Goal: Check status: Check status

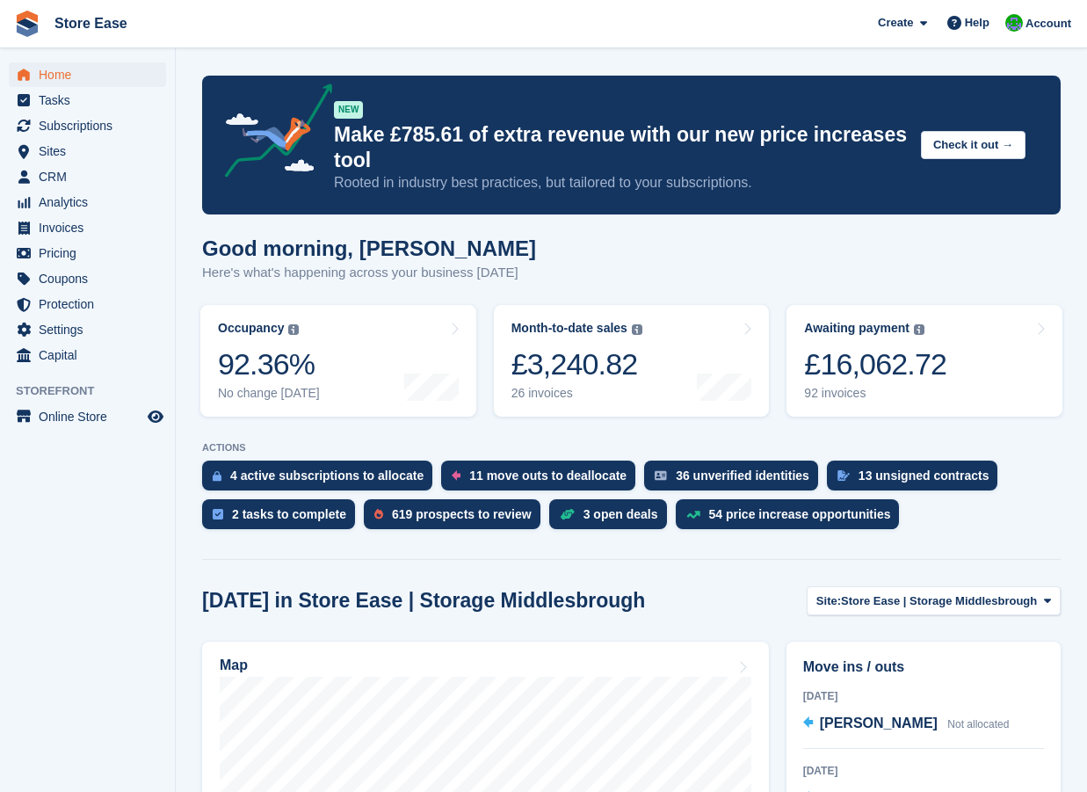
scroll to position [176, 0]
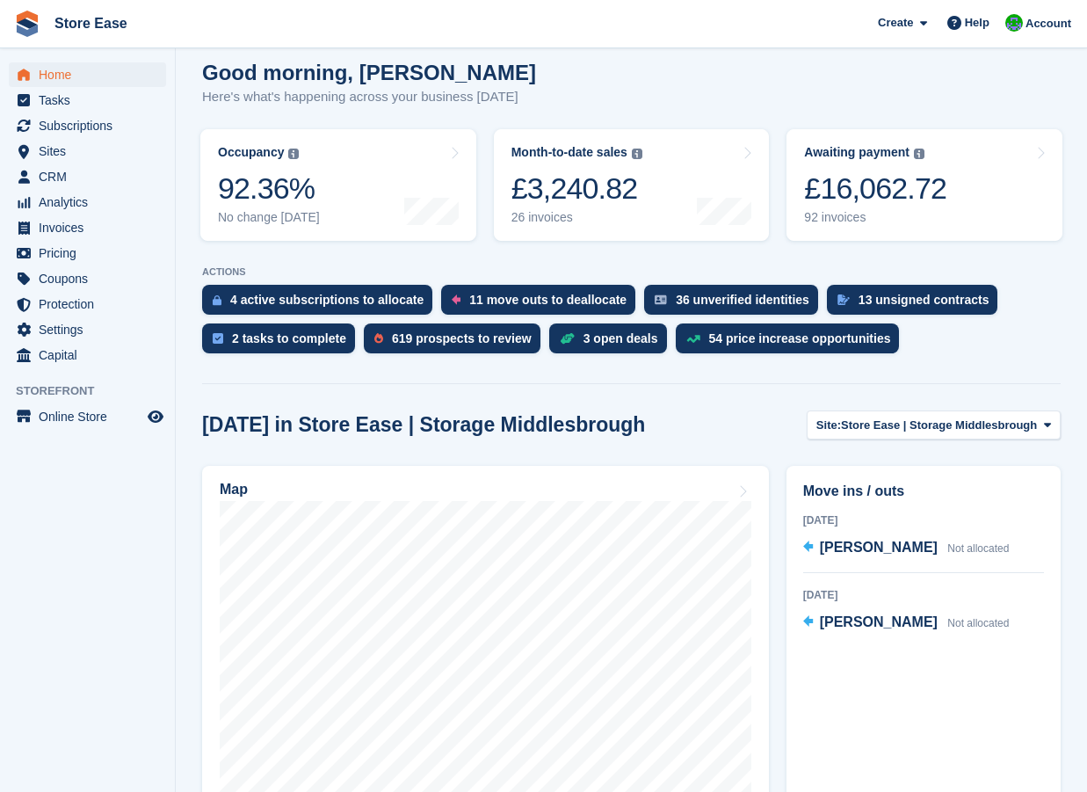
click at [456, 23] on span "Store Ease Create Subscription Invoice Contact Deal Discount Page Help Chat Sup…" at bounding box center [543, 23] width 1087 height 47
click at [573, 190] on div "£3,240.82" at bounding box center [577, 189] width 131 height 36
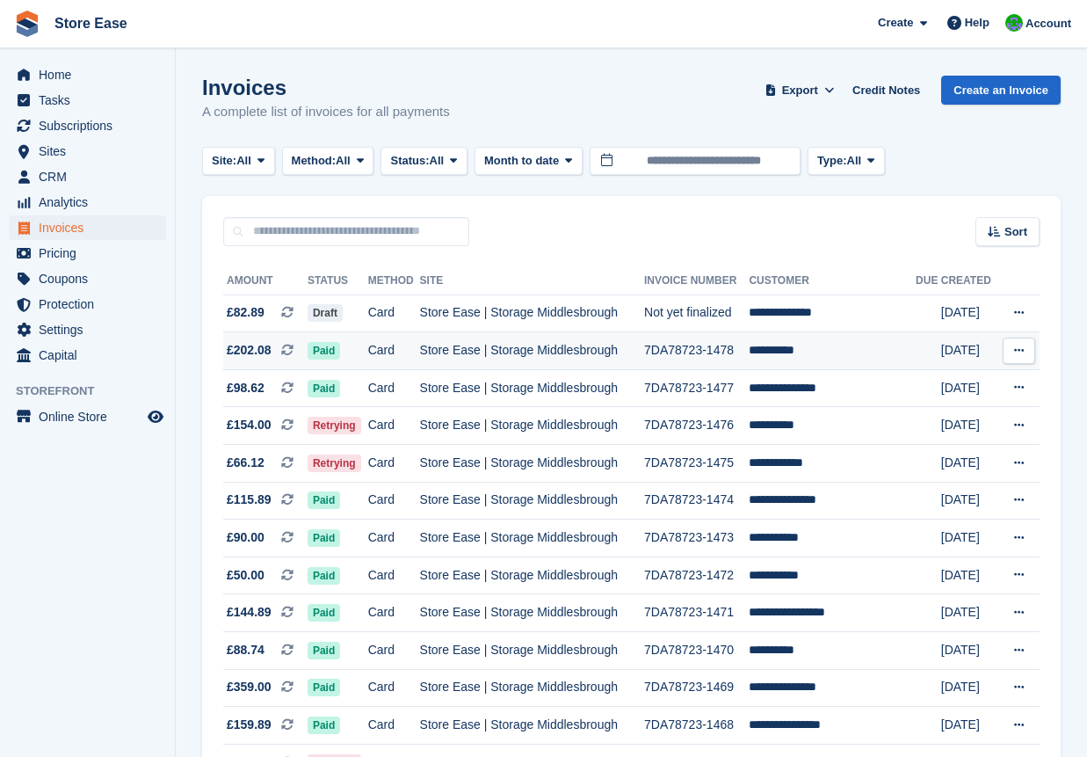
click at [512, 339] on td "Store Ease | Storage Middlesbrough" at bounding box center [532, 351] width 224 height 38
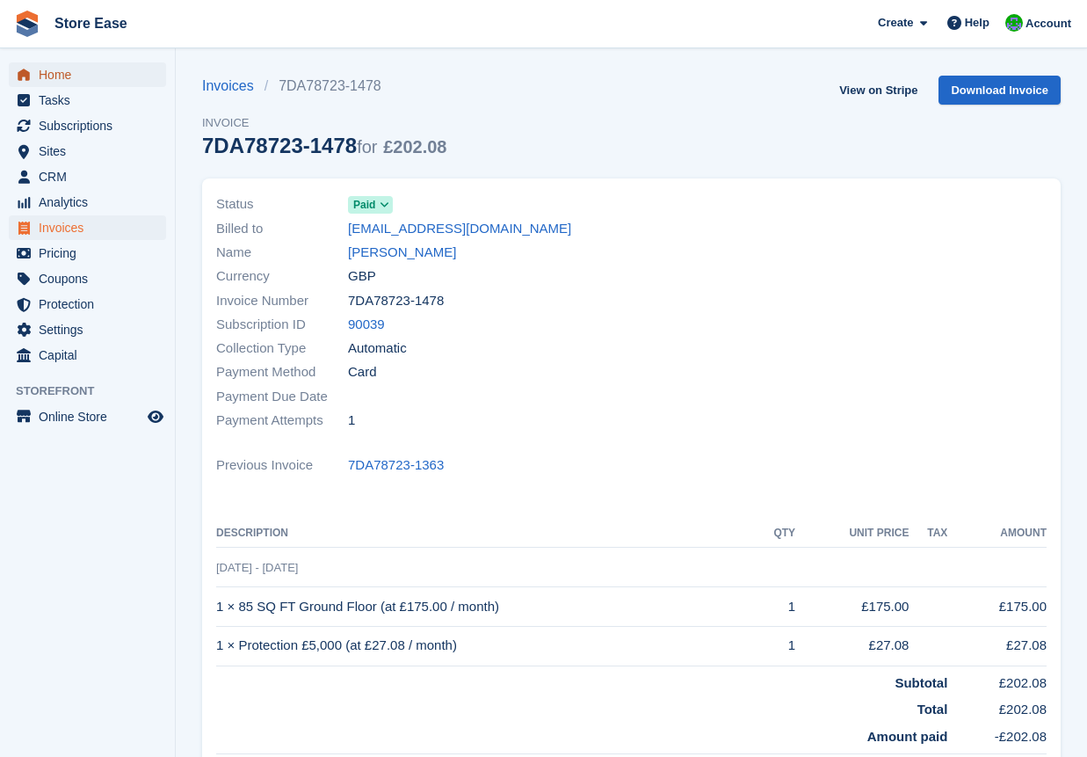
click at [47, 76] on span "Home" at bounding box center [91, 74] width 105 height 25
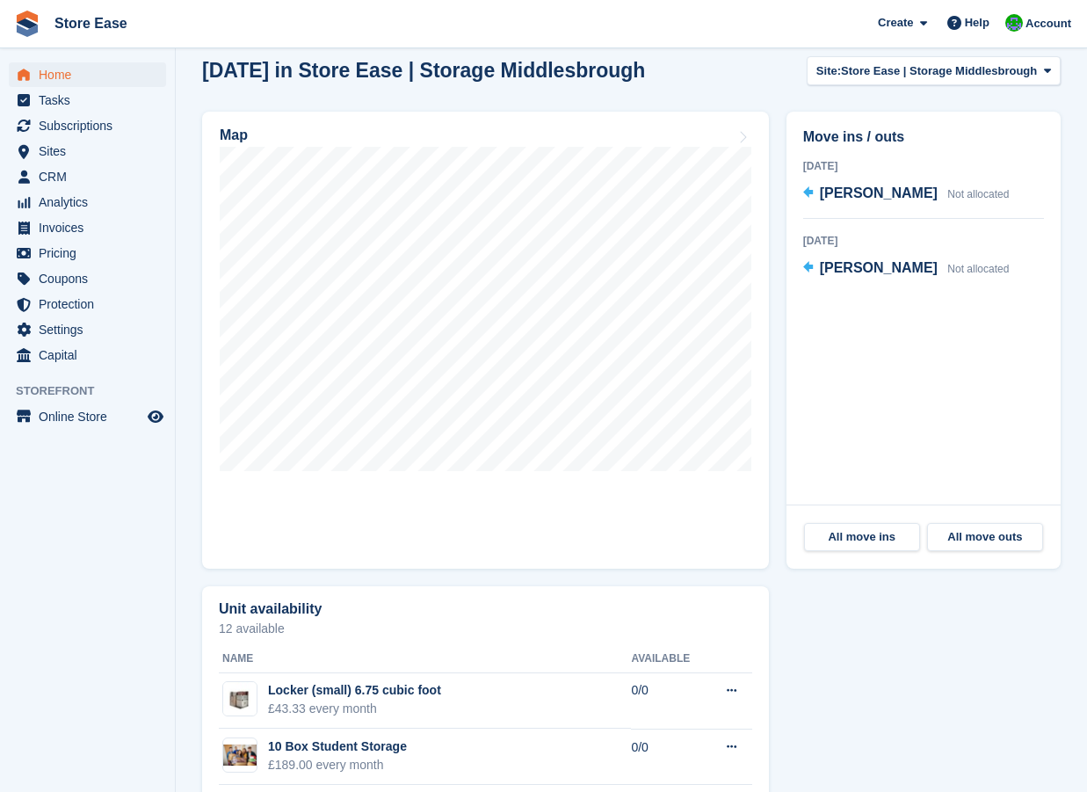
scroll to position [3, 0]
